Goal: Navigation & Orientation: Find specific page/section

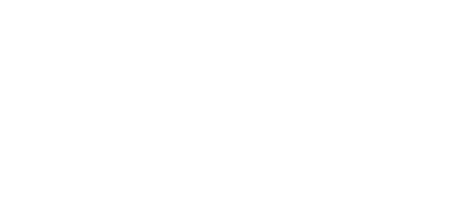
select select "*"
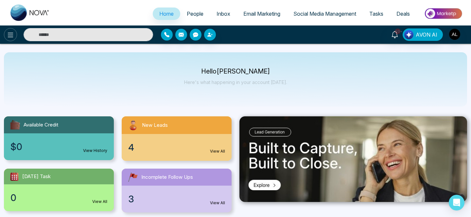
click at [9, 28] on button at bounding box center [10, 34] width 13 height 13
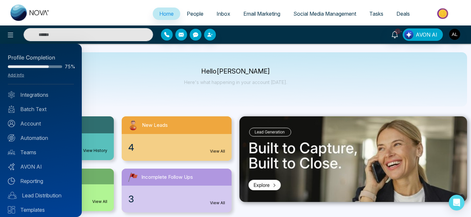
click at [457, 36] on div at bounding box center [235, 108] width 471 height 217
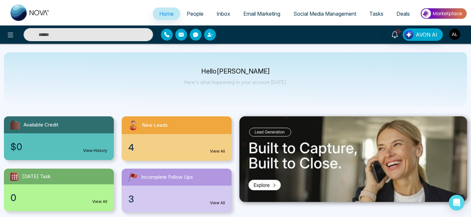
click at [455, 36] on img "button" at bounding box center [455, 34] width 11 height 11
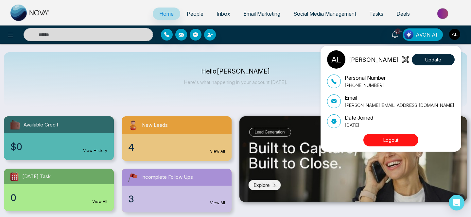
click at [12, 32] on div "ADMIN [PERSON_NAME] Update Personal Number [PHONE_NUMBER] Email [PERSON_NAME][E…" at bounding box center [235, 108] width 471 height 217
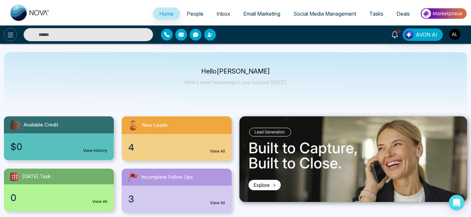
click at [11, 35] on icon at bounding box center [11, 35] width 6 height 5
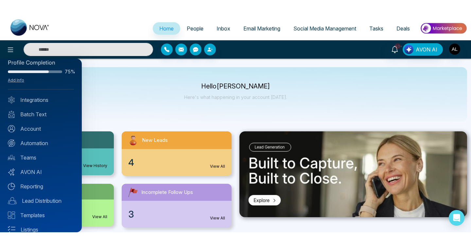
scroll to position [47, 0]
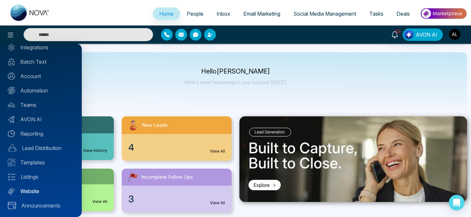
click at [34, 192] on link "Website" at bounding box center [41, 192] width 66 height 8
